Goal: Information Seeking & Learning: Learn about a topic

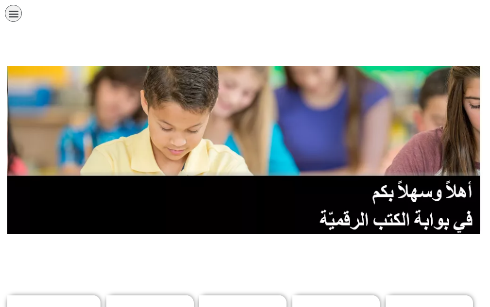
click at [14, 15] on icon "כפתור פתיחת תפריט" at bounding box center [13, 13] width 11 height 11
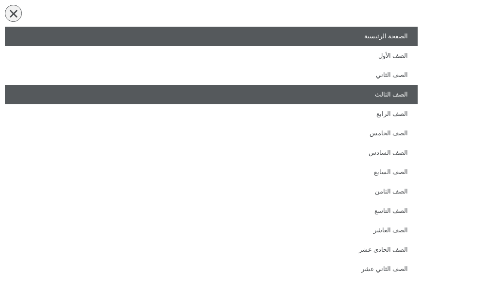
click at [386, 94] on link "الصف الثالث" at bounding box center [211, 94] width 412 height 19
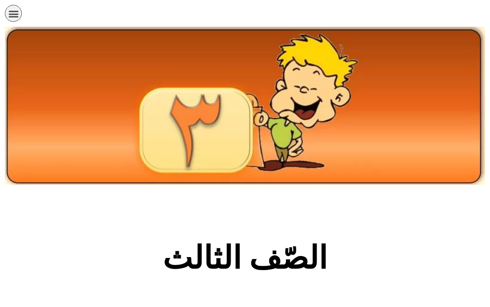
scroll to position [268, 0]
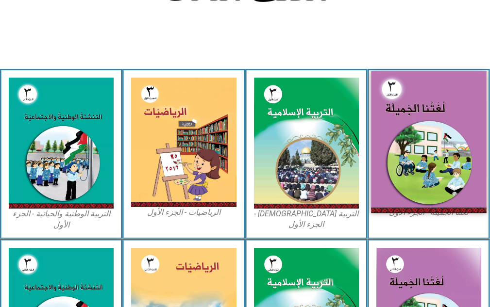
click at [440, 125] on img at bounding box center [428, 142] width 115 height 142
